Goal: Use online tool/utility: Utilize a website feature to perform a specific function

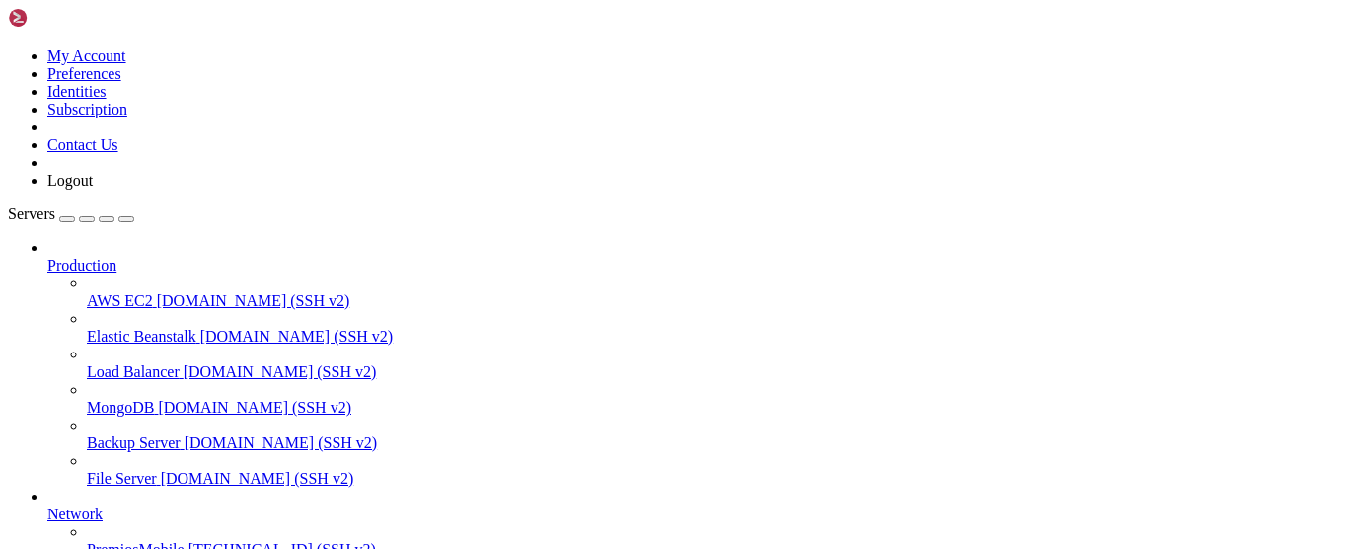
scroll to position [47013, 0]
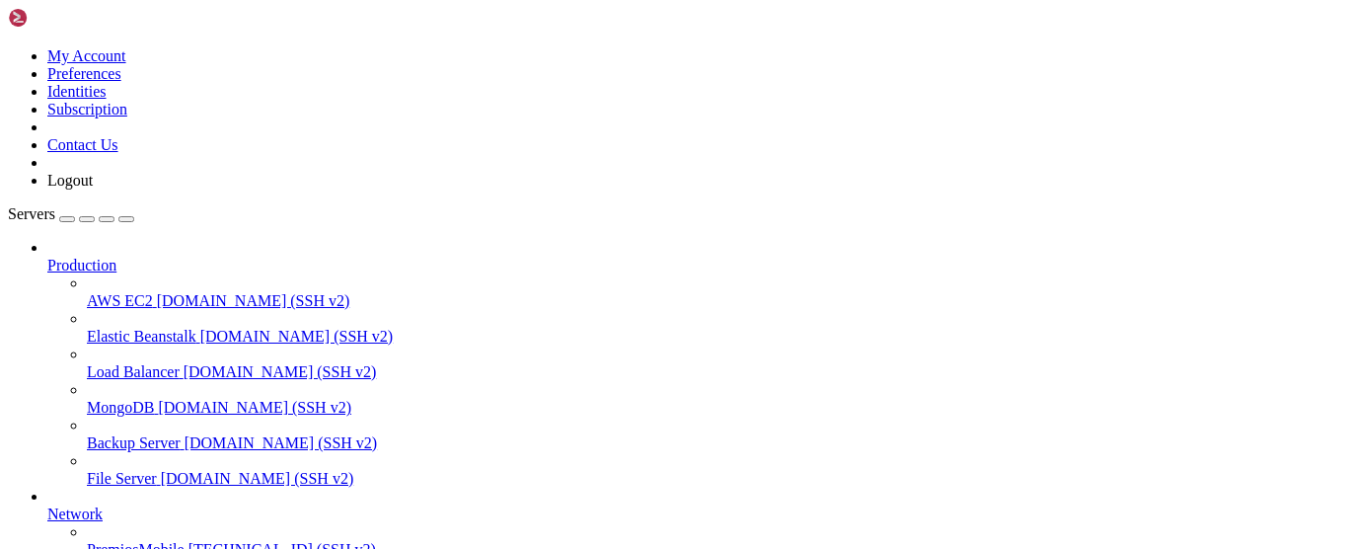
drag, startPoint x: 426, startPoint y: 1413, endPoint x: 11, endPoint y: 1341, distance: 421.6
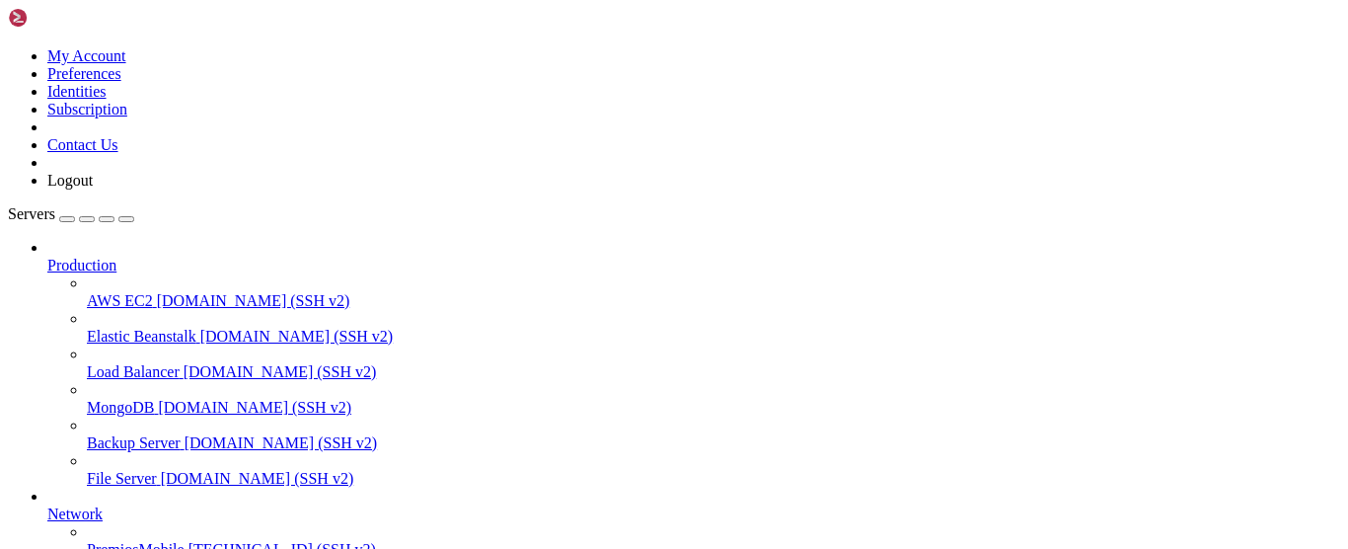
drag, startPoint x: 16, startPoint y: 1343, endPoint x: 383, endPoint y: 1402, distance: 371.8
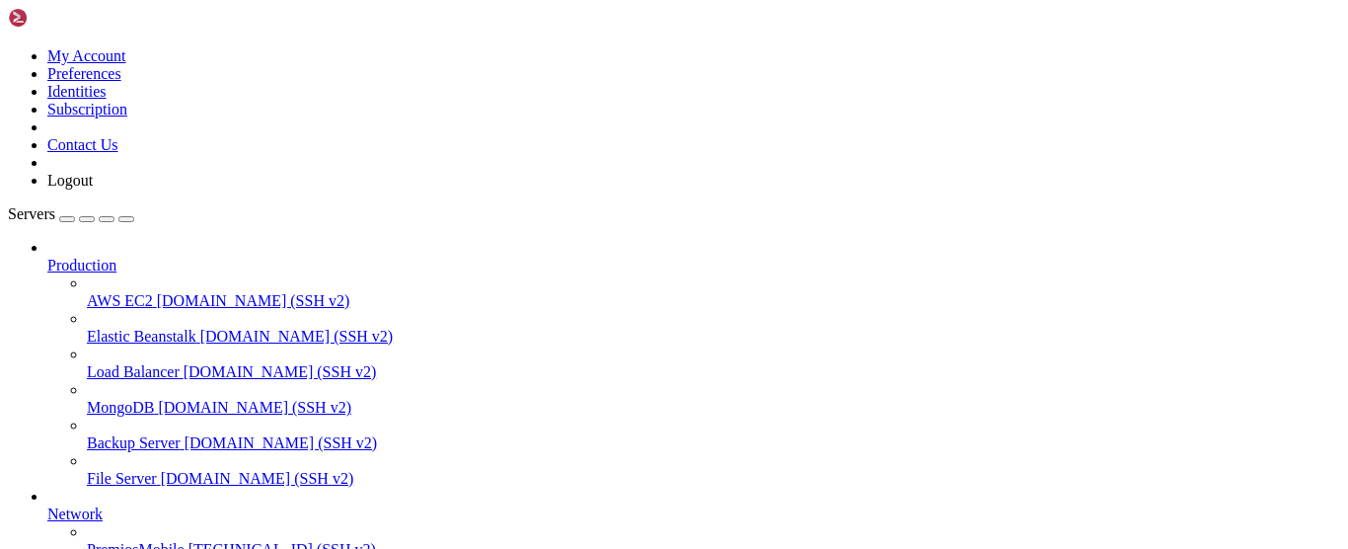
copy div "root@vmi2691088:/odoo-daype/odoo-dayper-v17# ls CONTRIBUTING.md LICENSE README.…"
drag, startPoint x: 428, startPoint y: 1207, endPoint x: 274, endPoint y: 1236, distance: 156.7
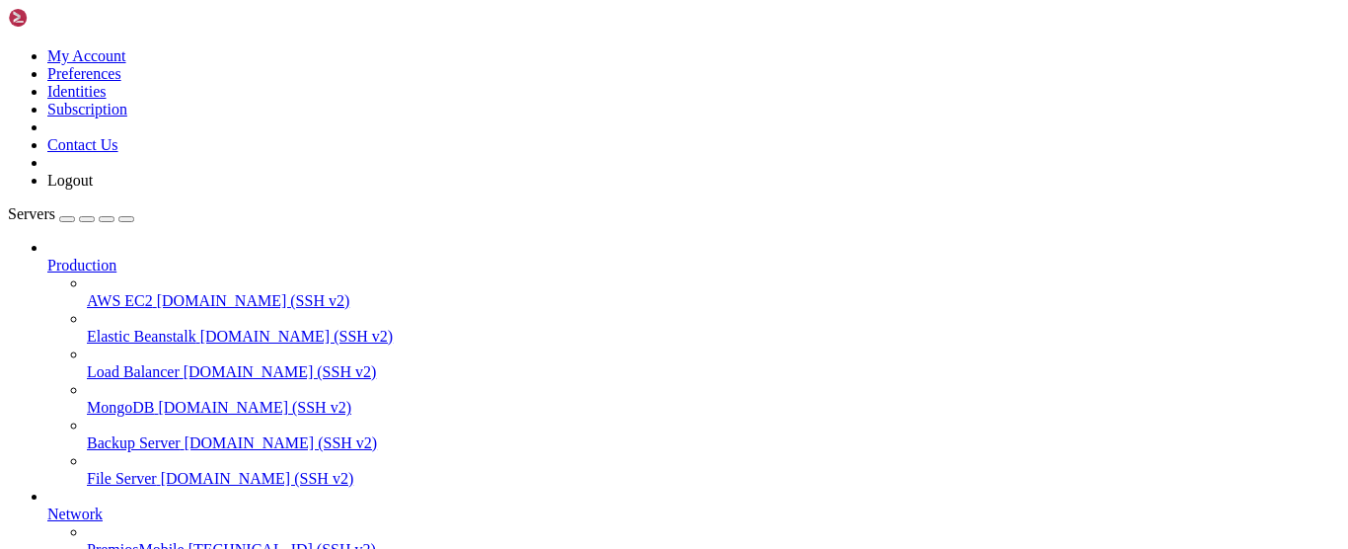
drag, startPoint x: 457, startPoint y: 1354, endPoint x: 148, endPoint y: 1398, distance: 312.0
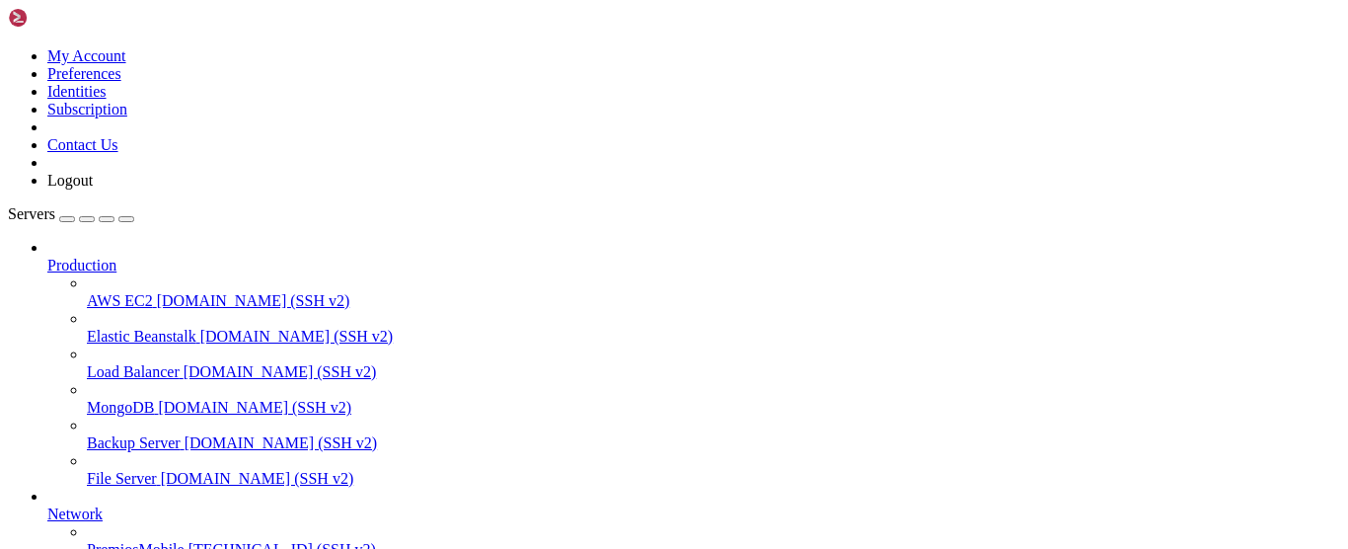
drag, startPoint x: 491, startPoint y: 1341, endPoint x: 325, endPoint y: 1364, distance: 168.3
drag, startPoint x: 485, startPoint y: 1390, endPoint x: 256, endPoint y: 1418, distance: 231.6
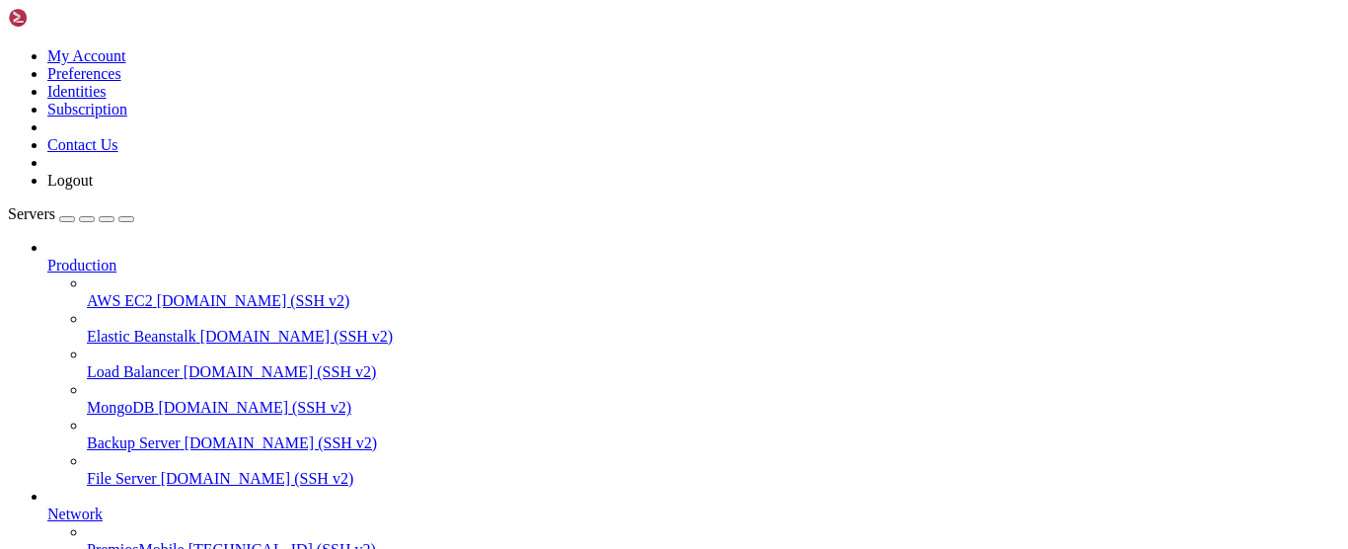
drag, startPoint x: 513, startPoint y: 1293, endPoint x: 279, endPoint y: 1362, distance: 243.8
drag, startPoint x: 316, startPoint y: 1310, endPoint x: 179, endPoint y: 1397, distance: 162.3
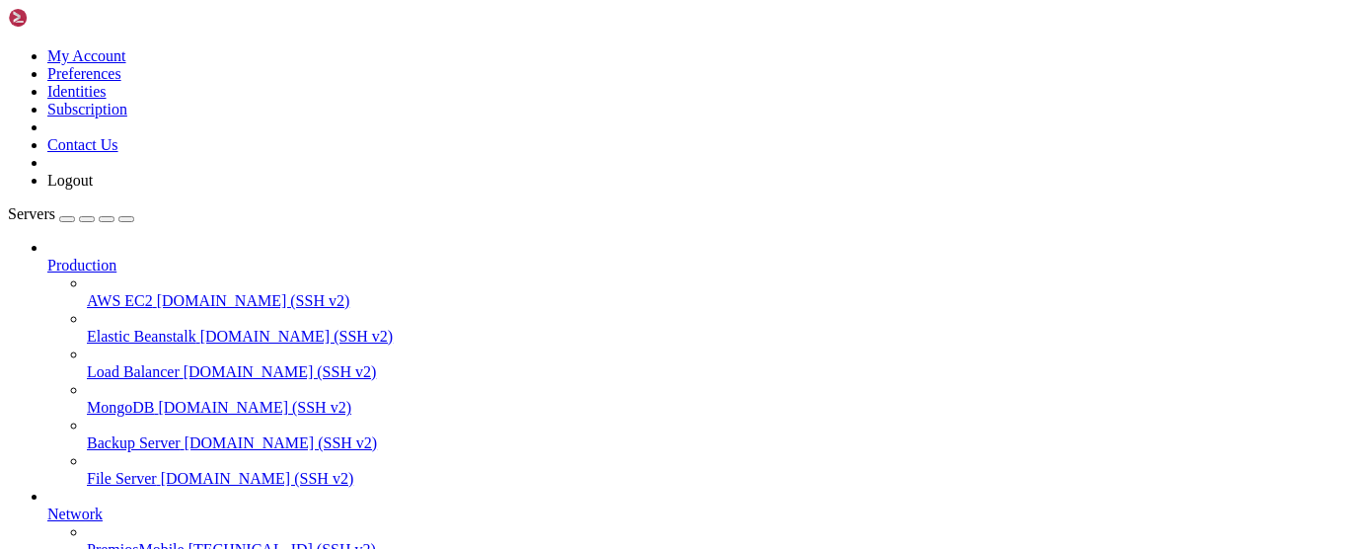
drag, startPoint x: 396, startPoint y: 1398, endPoint x: 372, endPoint y: 1345, distance: 58.3
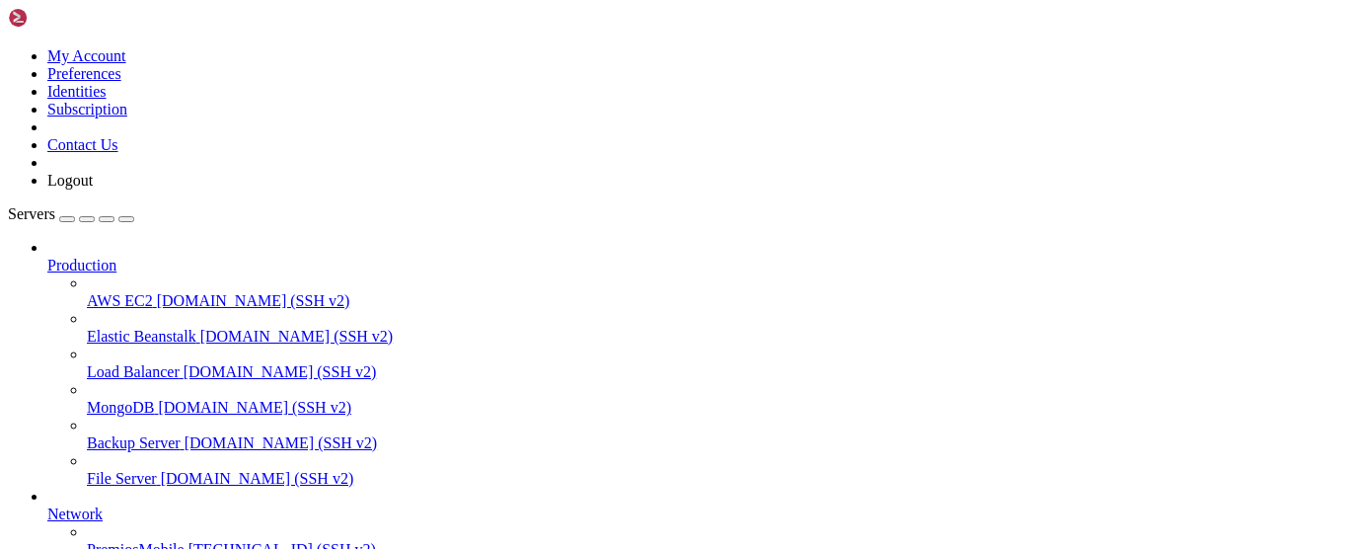
scroll to position [0, 0]
drag, startPoint x: 410, startPoint y: 1551, endPoint x: 5, endPoint y: 1109, distance: 599.9
copy div "root@vmi2691088:/odoo-daype/odoo-dayper-v17# sudo systemctl daemon-reload root@…"
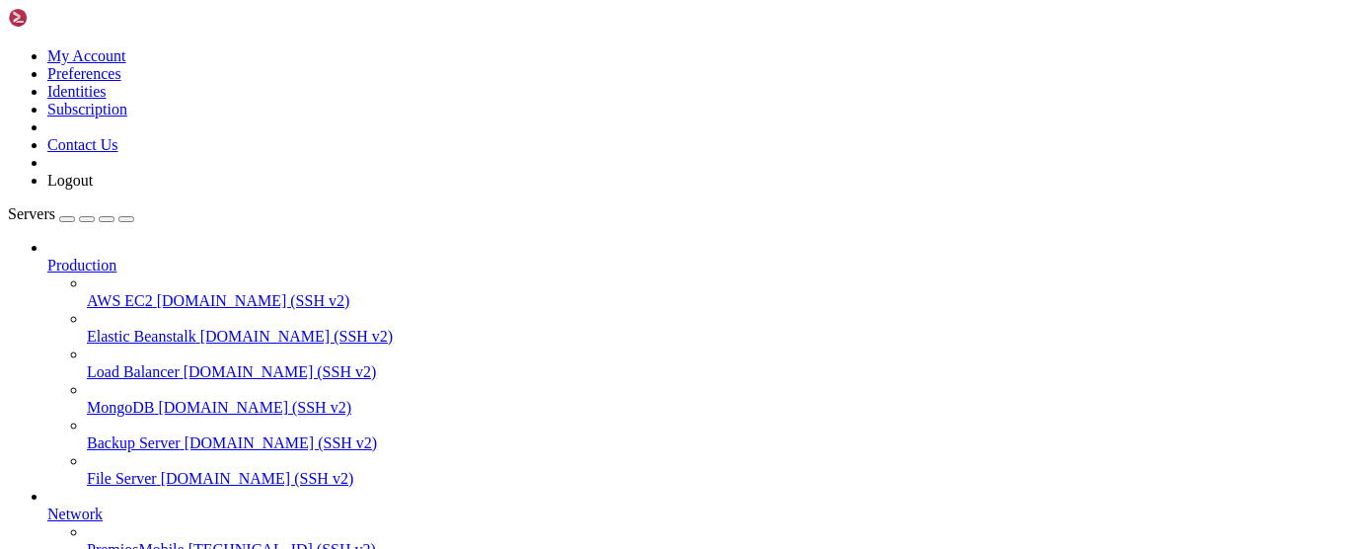
scroll to position [18, 0]
drag, startPoint x: 769, startPoint y: 1225, endPoint x: 481, endPoint y: 1255, distance: 289.7
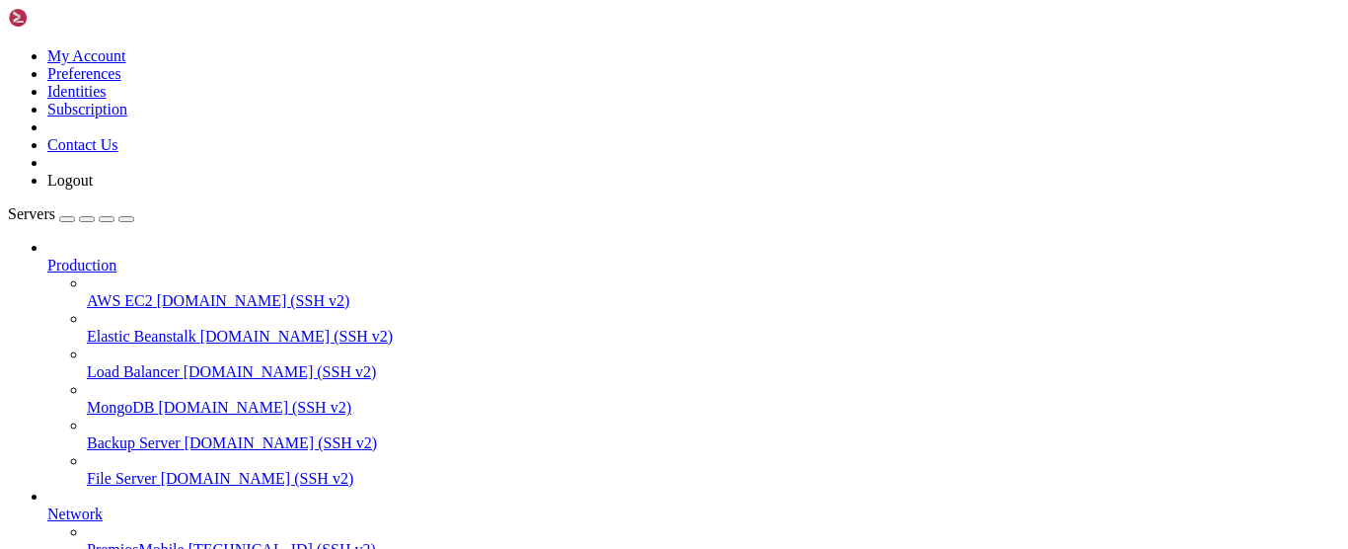
drag, startPoint x: 521, startPoint y: 1445, endPoint x: 362, endPoint y: 1476, distance: 162.0
drag, startPoint x: 798, startPoint y: 1160, endPoint x: 353, endPoint y: 1262, distance: 456.5
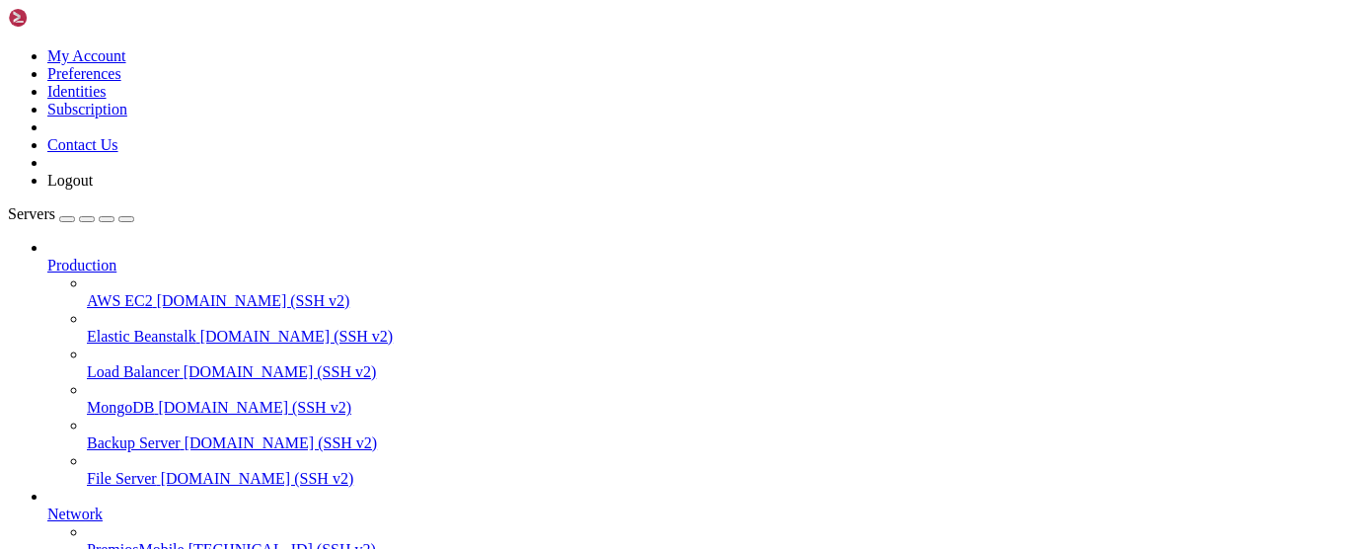
drag, startPoint x: 488, startPoint y: 1233, endPoint x: 370, endPoint y: 1293, distance: 132.4
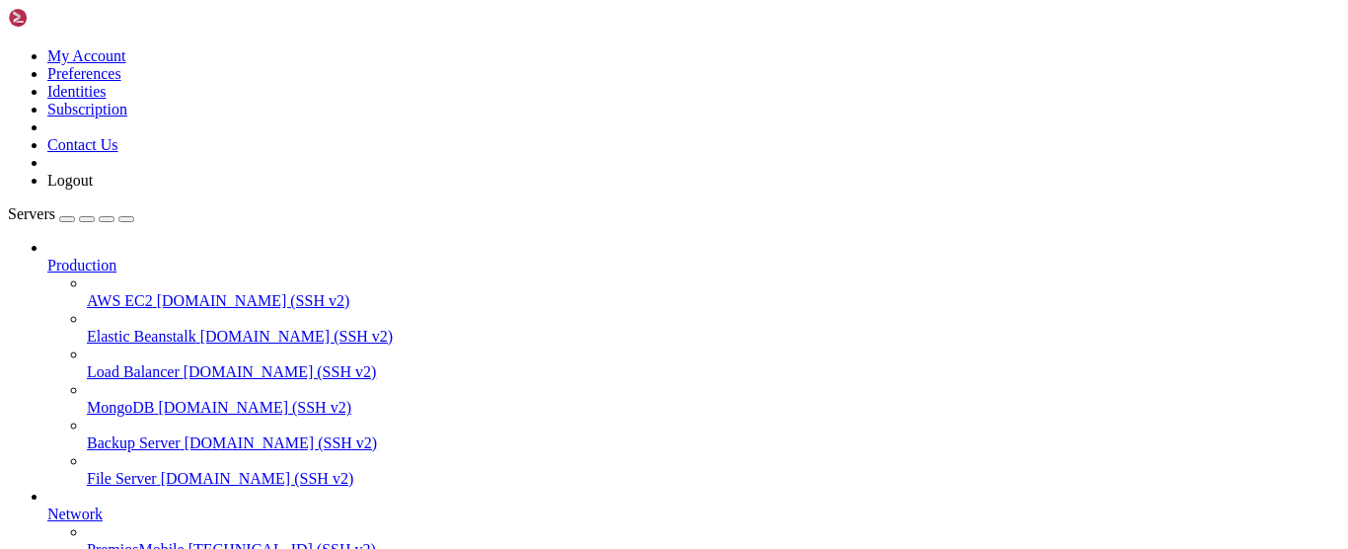
drag, startPoint x: 455, startPoint y: 1299, endPoint x: 352, endPoint y: 1322, distance: 105.3
drag, startPoint x: 492, startPoint y: 1359, endPoint x: 373, endPoint y: 1361, distance: 119.4
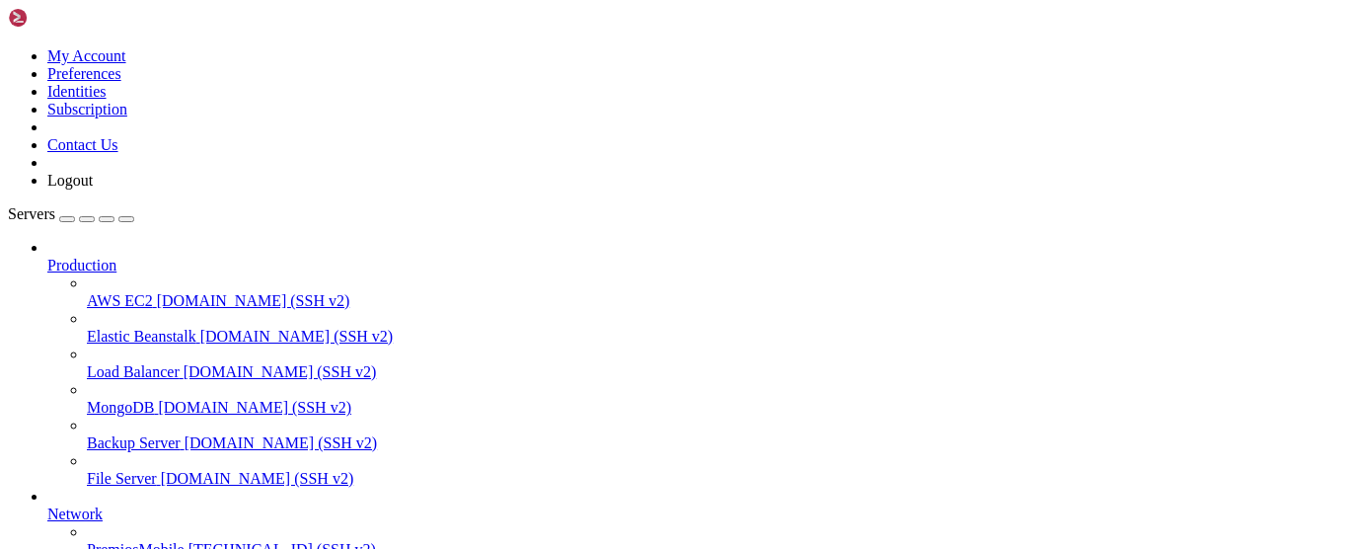
drag, startPoint x: 539, startPoint y: 1326, endPoint x: 392, endPoint y: 1337, distance: 147.4
drag, startPoint x: 457, startPoint y: 1533, endPoint x: 34, endPoint y: 1170, distance: 557.7
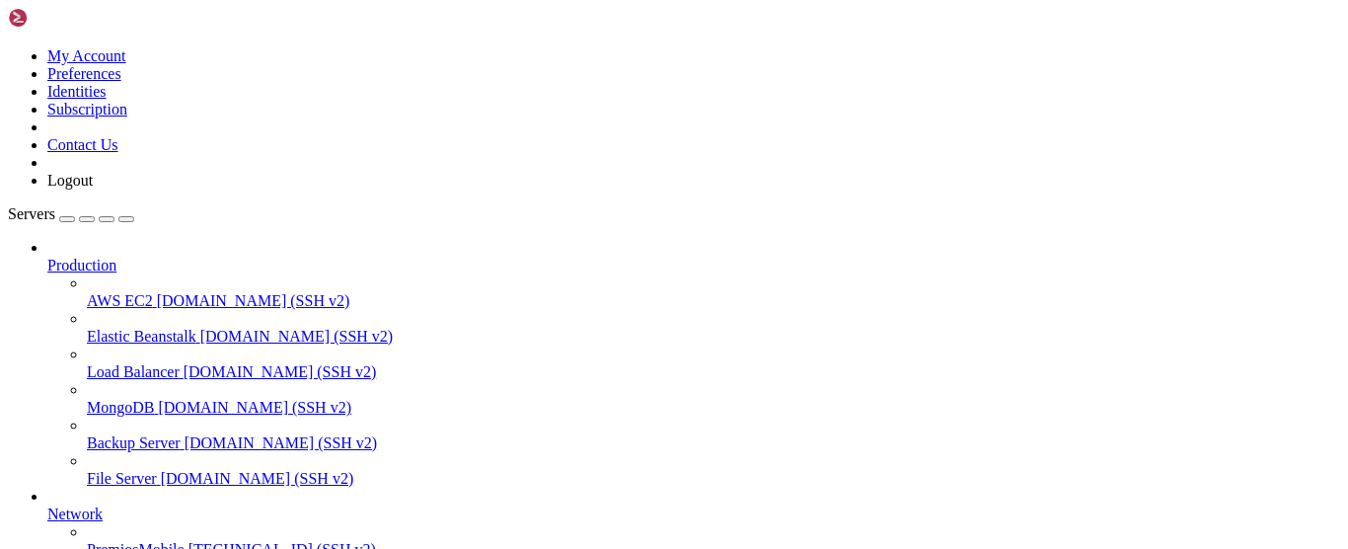
scroll to position [355, 0]
copy div "NTRIBUTING.md LICENSE README.md addons debian nohup.out odoo-bin odoo.log setup…"
drag, startPoint x: 478, startPoint y: 1384, endPoint x: 424, endPoint y: 1358, distance: 59.6
